Goal: Task Accomplishment & Management: Use online tool/utility

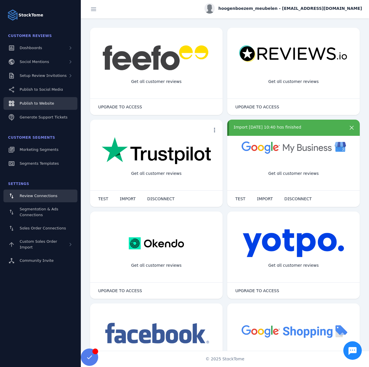
click at [45, 102] on span "Publish to Website" at bounding box center [37, 103] width 34 height 4
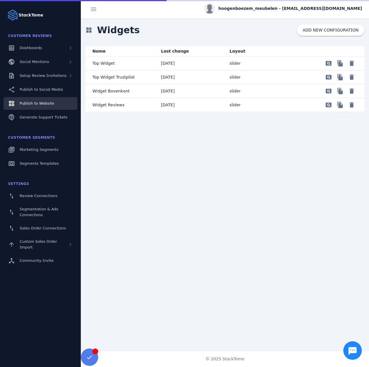
click at [116, 77] on p "Top Widget Trustpilot" at bounding box center [114, 77] width 42 height 7
click at [114, 65] on mat-cell "Top Widget" at bounding box center [121, 63] width 71 height 14
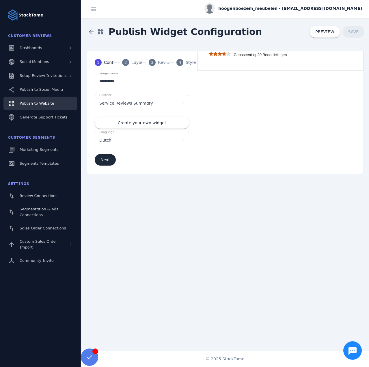
drag, startPoint x: 144, startPoint y: 60, endPoint x: 137, endPoint y: 60, distance: 6.6
click at [139, 60] on div "1 Content 2 Layout 3 Reviews 4 Styles" at bounding box center [142, 62] width 108 height 21
click at [137, 60] on div "Layout" at bounding box center [139, 63] width 14 height 6
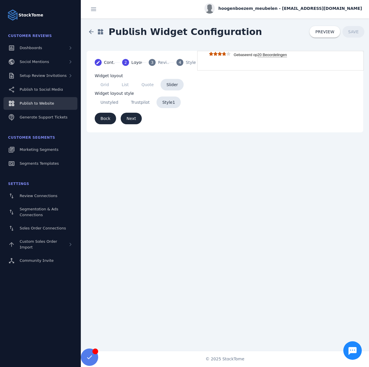
click at [155, 64] on div "3" at bounding box center [152, 62] width 7 height 7
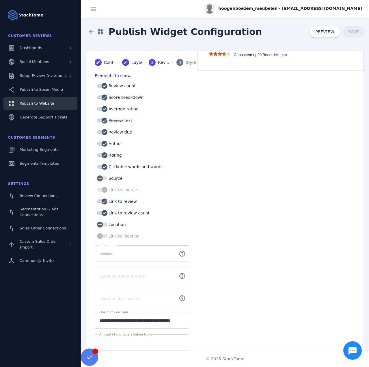
click at [176, 60] on mat-step-header "4 Styles" at bounding box center [183, 62] width 27 height 21
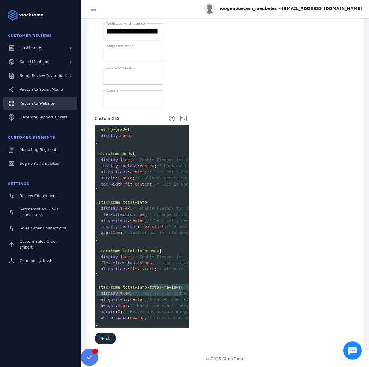
scroll to position [0, 71]
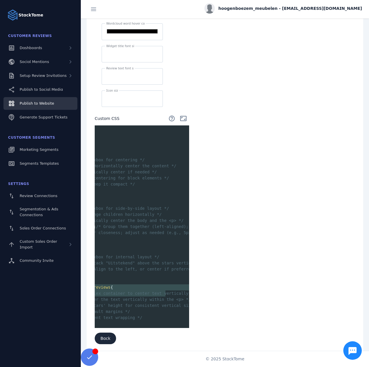
type textarea "****"
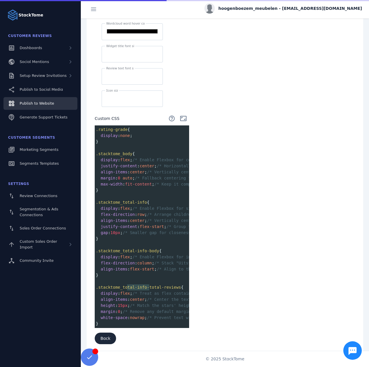
type textarea "********"
drag, startPoint x: 163, startPoint y: 289, endPoint x: 131, endPoint y: 284, distance: 32.3
click at [131, 285] on span ".stacktome_total-info-total-reviews" at bounding box center [138, 287] width 85 height 5
click at [137, 285] on span ".stacktome_total-info-total-reviews" at bounding box center [138, 287] width 85 height 5
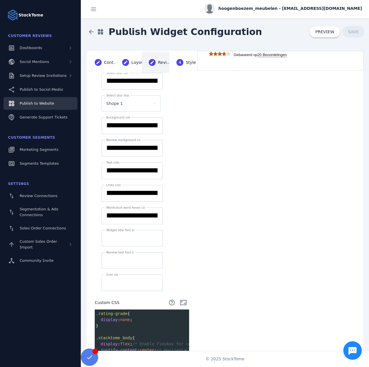
click at [157, 65] on mat-step-header "Editable create Reviews" at bounding box center [156, 62] width 28 height 21
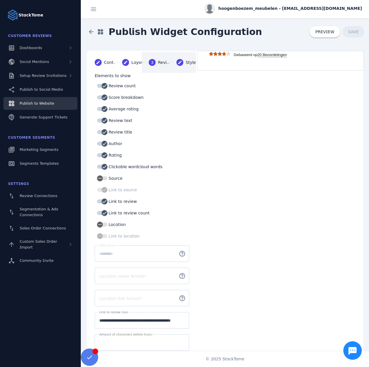
click at [186, 62] on div "Styles" at bounding box center [193, 63] width 14 height 6
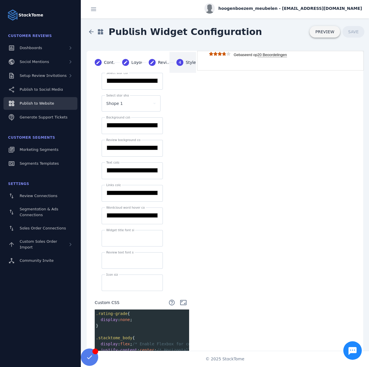
click at [322, 32] on span "PREVIEW" at bounding box center [325, 32] width 19 height 4
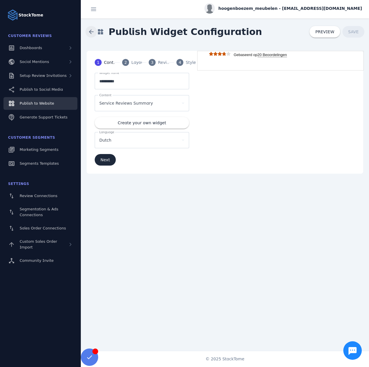
click at [85, 32] on span at bounding box center [91, 32] width 14 height 14
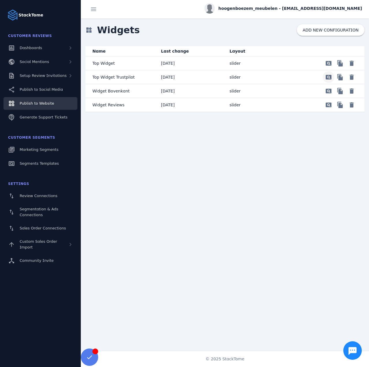
click at [329, 70] on span "Preview" at bounding box center [329, 63] width 14 height 14
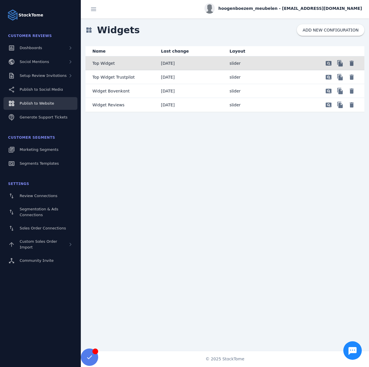
click at [139, 67] on mat-cell "Top Widget" at bounding box center [121, 63] width 71 height 14
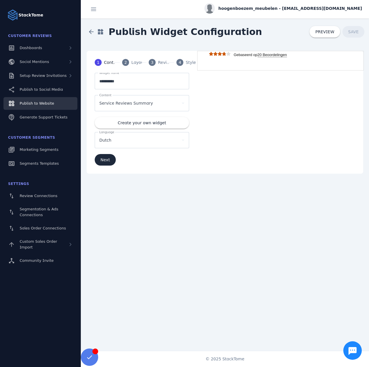
click at [184, 64] on mat-step-header "4 Styles" at bounding box center [183, 62] width 27 height 21
click at [125, 64] on span "2" at bounding box center [126, 63] width 3 height 6
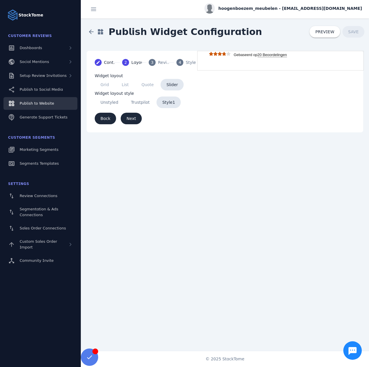
click at [157, 62] on mat-step-header "3 Reviews" at bounding box center [156, 62] width 28 height 21
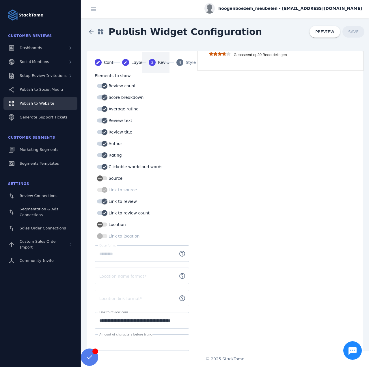
click at [190, 63] on div "Styles" at bounding box center [193, 63] width 14 height 6
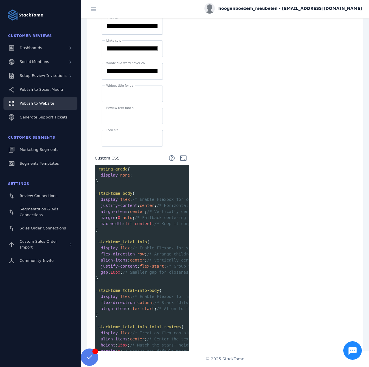
scroll to position [1, 0]
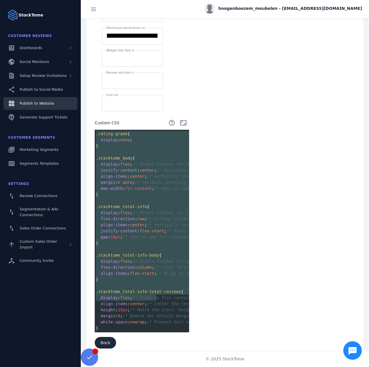
type textarea "**********"
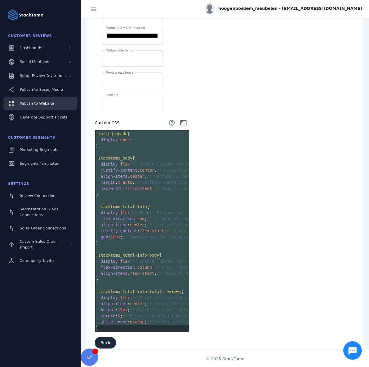
scroll to position [184, 0]
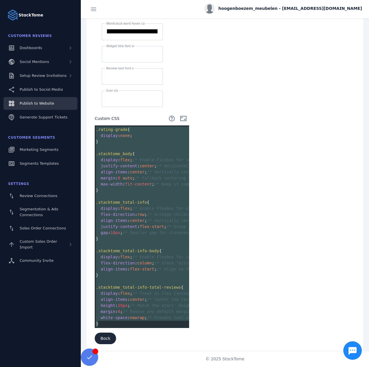
drag, startPoint x: 96, startPoint y: 167, endPoint x: 154, endPoint y: 321, distance: 165.3
click at [154, 321] on div ".rating-grade { display : none ; } ​ .stacktome_body { display : flex ; /* Enab…" at bounding box center [243, 227] width 296 height 200
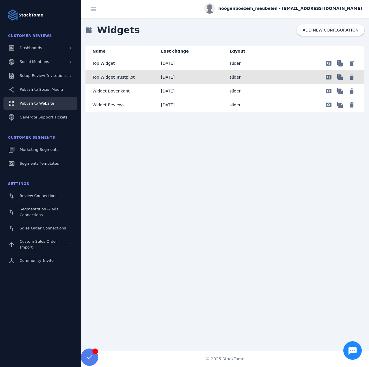
click at [286, 79] on mat-cell "slider" at bounding box center [259, 77] width 69 height 14
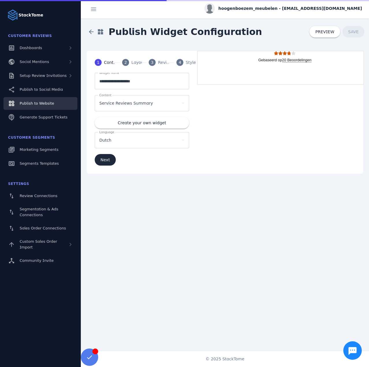
click at [184, 63] on mat-step-header "4 Styles" at bounding box center [183, 62] width 27 height 21
click at [130, 62] on mat-step-header "2 Layout" at bounding box center [128, 62] width 27 height 21
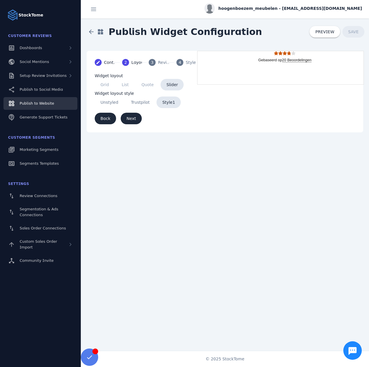
click at [161, 61] on div "Reviews" at bounding box center [165, 63] width 14 height 6
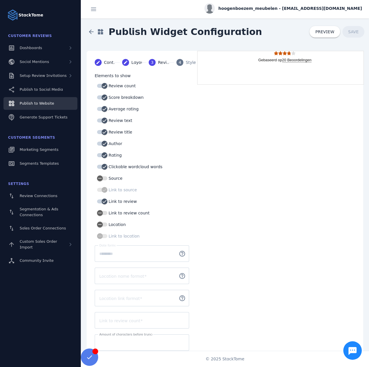
click at [183, 62] on mat-step-header "4 Styles" at bounding box center [183, 62] width 27 height 21
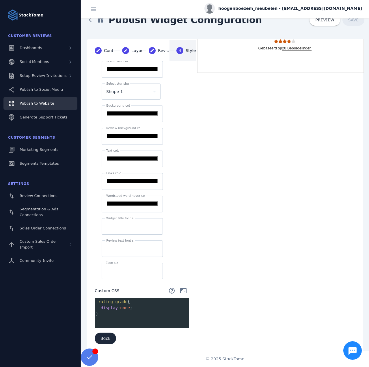
scroll to position [1, 0]
type textarea "**********"
drag, startPoint x: 102, startPoint y: 312, endPoint x: 90, endPoint y: 292, distance: 23.0
click at [90, 292] on div "**********" at bounding box center [142, 206] width 108 height 290
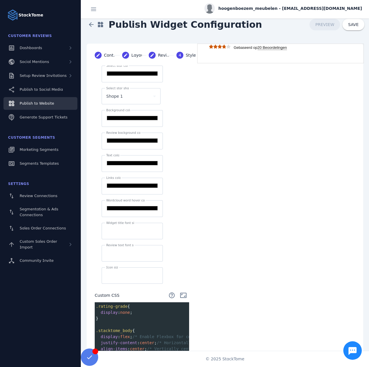
scroll to position [0, 0]
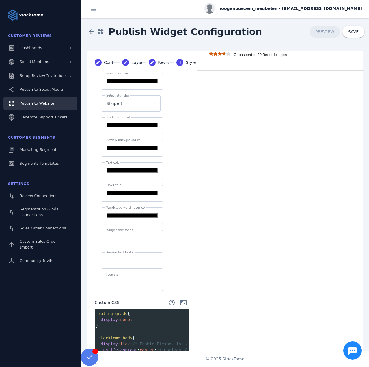
click at [240, 179] on div "**********" at bounding box center [225, 300] width 277 height 498
click at [350, 33] on span "SAVE" at bounding box center [354, 31] width 10 height 5
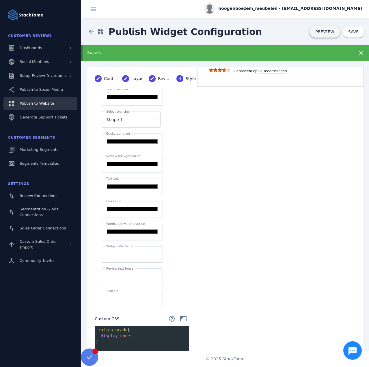
click at [326, 32] on span "PREVIEW" at bounding box center [325, 32] width 19 height 4
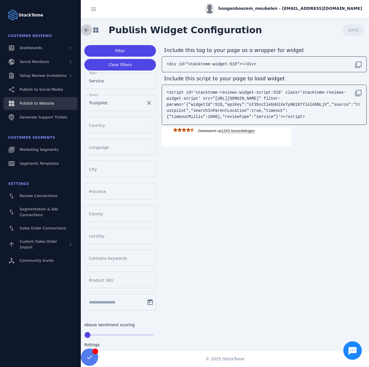
click at [88, 32] on span at bounding box center [87, 30] width 14 height 14
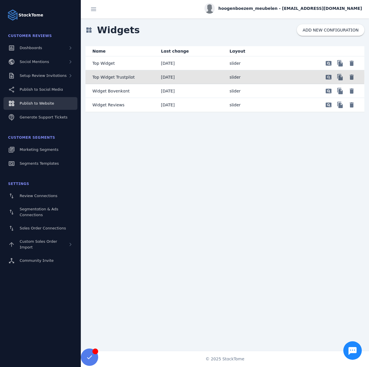
click at [130, 76] on p "Top Widget Trustpilot" at bounding box center [114, 77] width 42 height 7
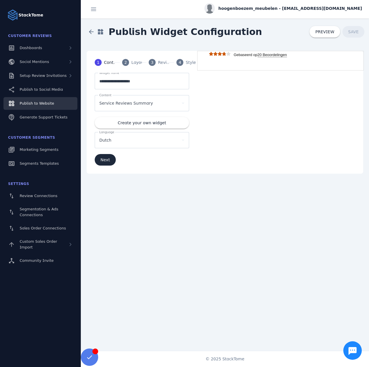
click at [158, 63] on div "Reviews" at bounding box center [165, 63] width 14 height 6
click at [156, 62] on mat-step-header "3 Reviews" at bounding box center [156, 62] width 28 height 21
click at [126, 64] on span "2" at bounding box center [126, 63] width 3 height 6
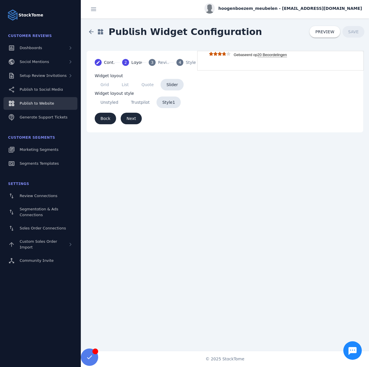
click at [161, 61] on div "Reviews" at bounding box center [165, 63] width 14 height 6
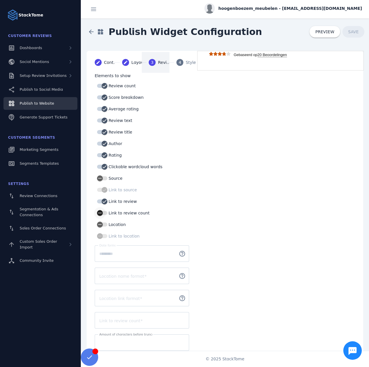
click at [106, 215] on div "button" at bounding box center [102, 213] width 10 height 4
click at [123, 319] on mat-label "Link to review count" at bounding box center [119, 321] width 41 height 5
click at [123, 319] on input "Link to review count" at bounding box center [141, 320] width 85 height 7
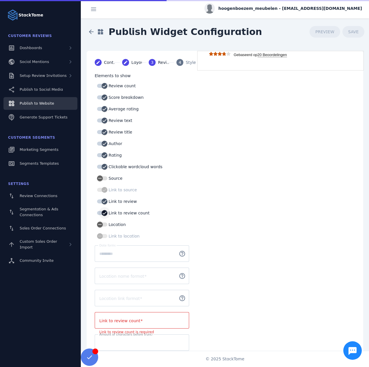
click at [103, 216] on icon "button" at bounding box center [104, 212] width 5 height 5
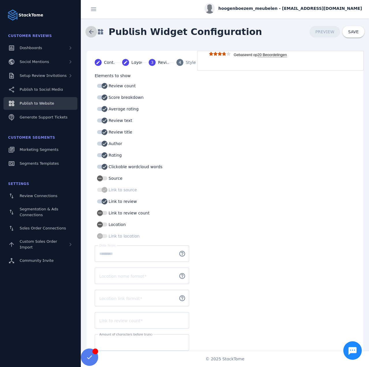
click at [94, 34] on span at bounding box center [91, 32] width 14 height 14
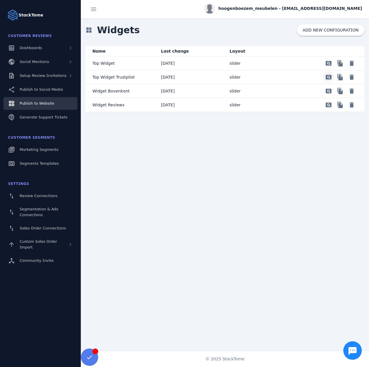
click at [330, 70] on span "Preview" at bounding box center [329, 63] width 14 height 14
